Goal: Task Accomplishment & Management: Complete application form

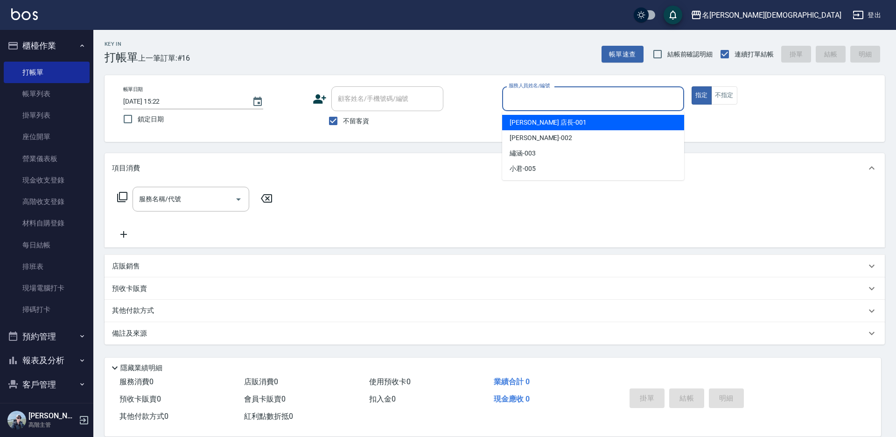
click at [524, 100] on input "服務人員姓名/編號" at bounding box center [593, 99] width 174 height 16
click at [537, 126] on span "[PERSON_NAME] 店長 -001" at bounding box center [547, 123] width 77 height 10
type input "[PERSON_NAME] 店長-001"
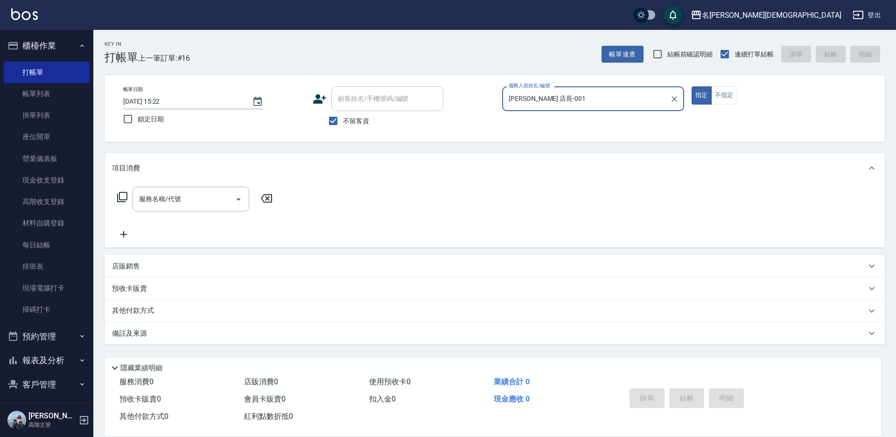
click at [117, 197] on icon at bounding box center [122, 196] width 11 height 11
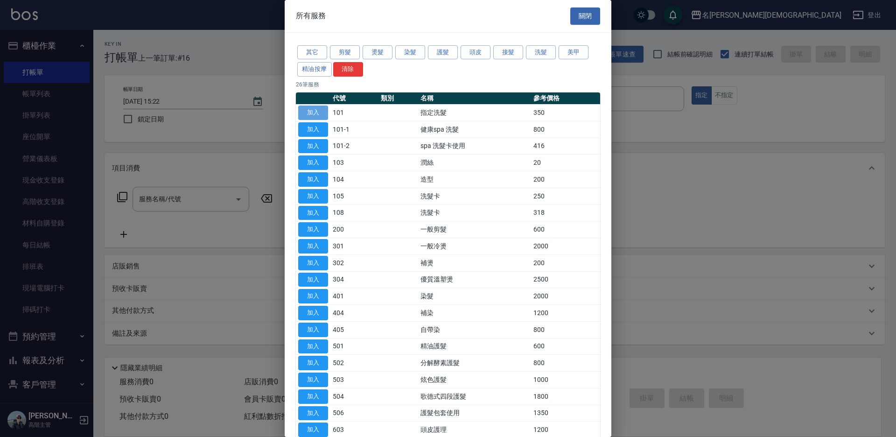
click at [307, 110] on button "加入" at bounding box center [313, 112] width 30 height 14
type input "指定洗髮(101)"
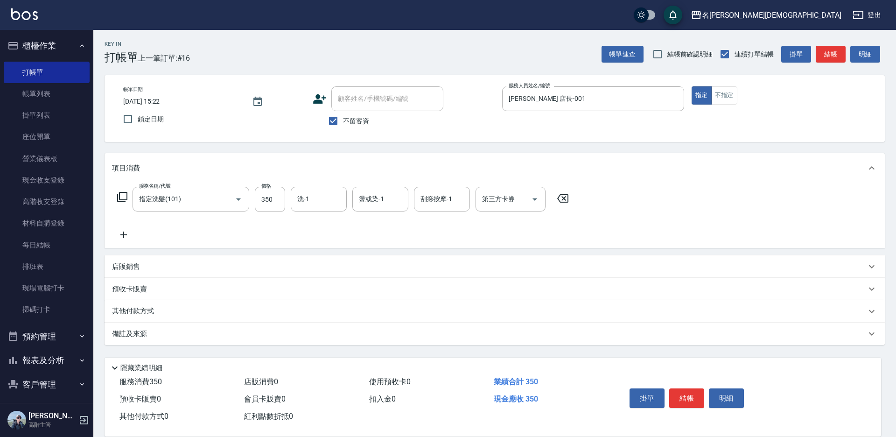
click at [125, 198] on icon at bounding box center [122, 196] width 11 height 11
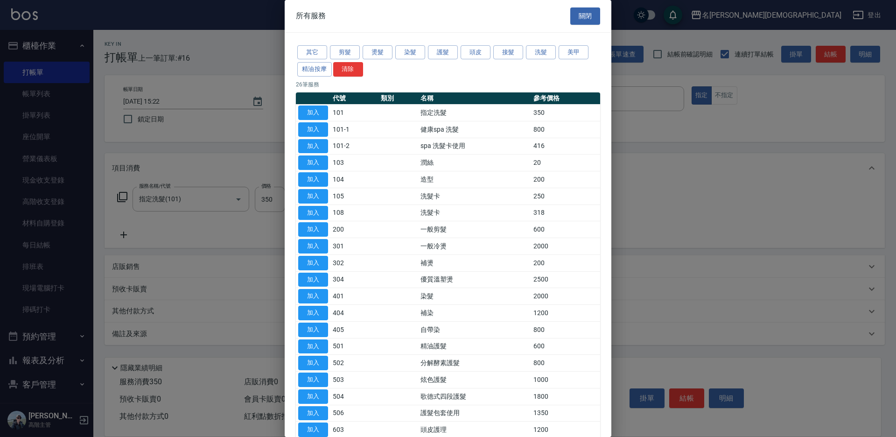
click at [324, 427] on button "加入" at bounding box center [313, 429] width 30 height 14
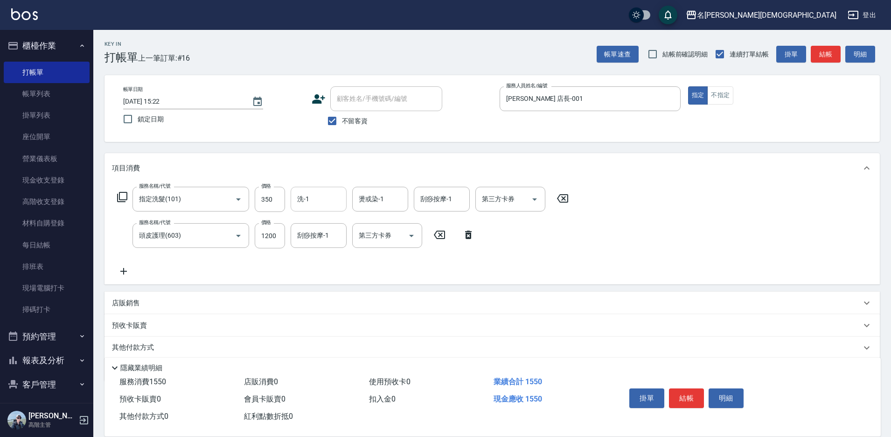
click at [323, 203] on input "洗-1" at bounding box center [319, 199] width 48 height 16
click at [325, 256] on div "繡涵 -003" at bounding box center [319, 263] width 56 height 15
type input "繡涵-003"
click at [326, 235] on div "刮痧按摩-1 刮痧按摩-1" at bounding box center [319, 235] width 56 height 25
click at [323, 295] on span "繡涵 -003" at bounding box center [311, 300] width 26 height 10
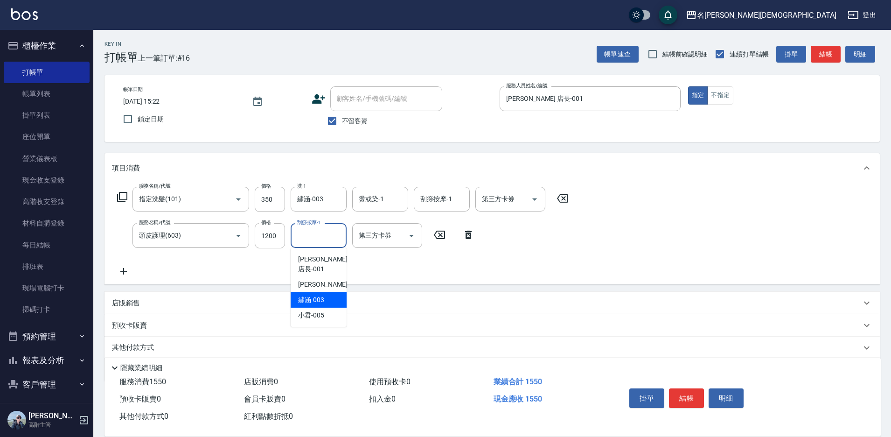
type input "繡涵-003"
click at [689, 396] on button "結帳" at bounding box center [686, 398] width 35 height 20
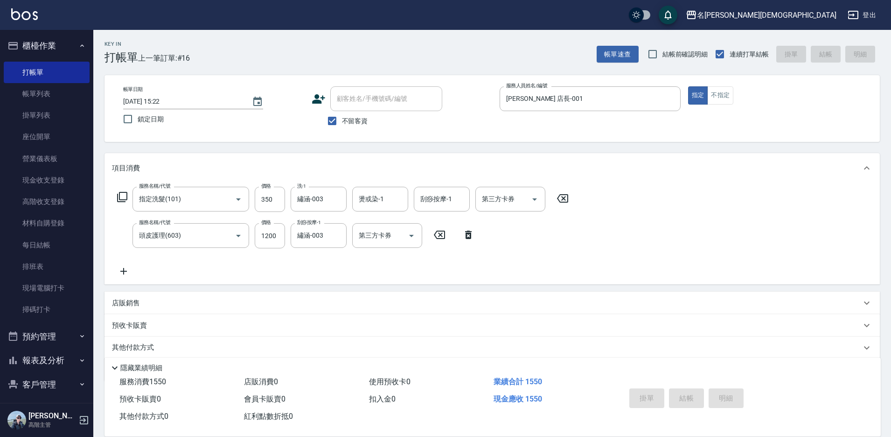
type input "[DATE] 16:05"
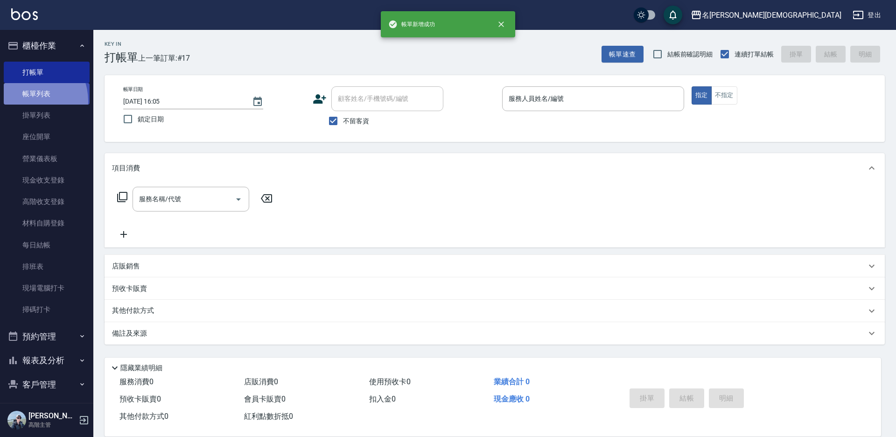
click at [28, 101] on link "帳單列表" at bounding box center [47, 93] width 86 height 21
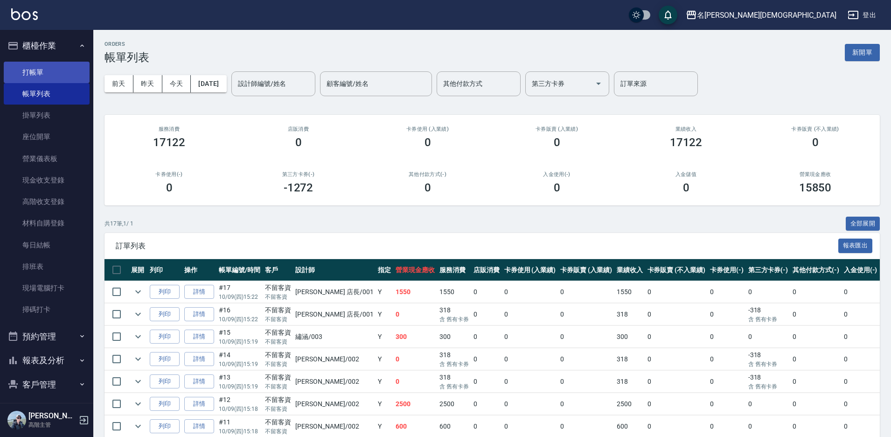
click at [44, 72] on link "打帳單" at bounding box center [47, 72] width 86 height 21
